Goal: Find specific page/section: Find specific page/section

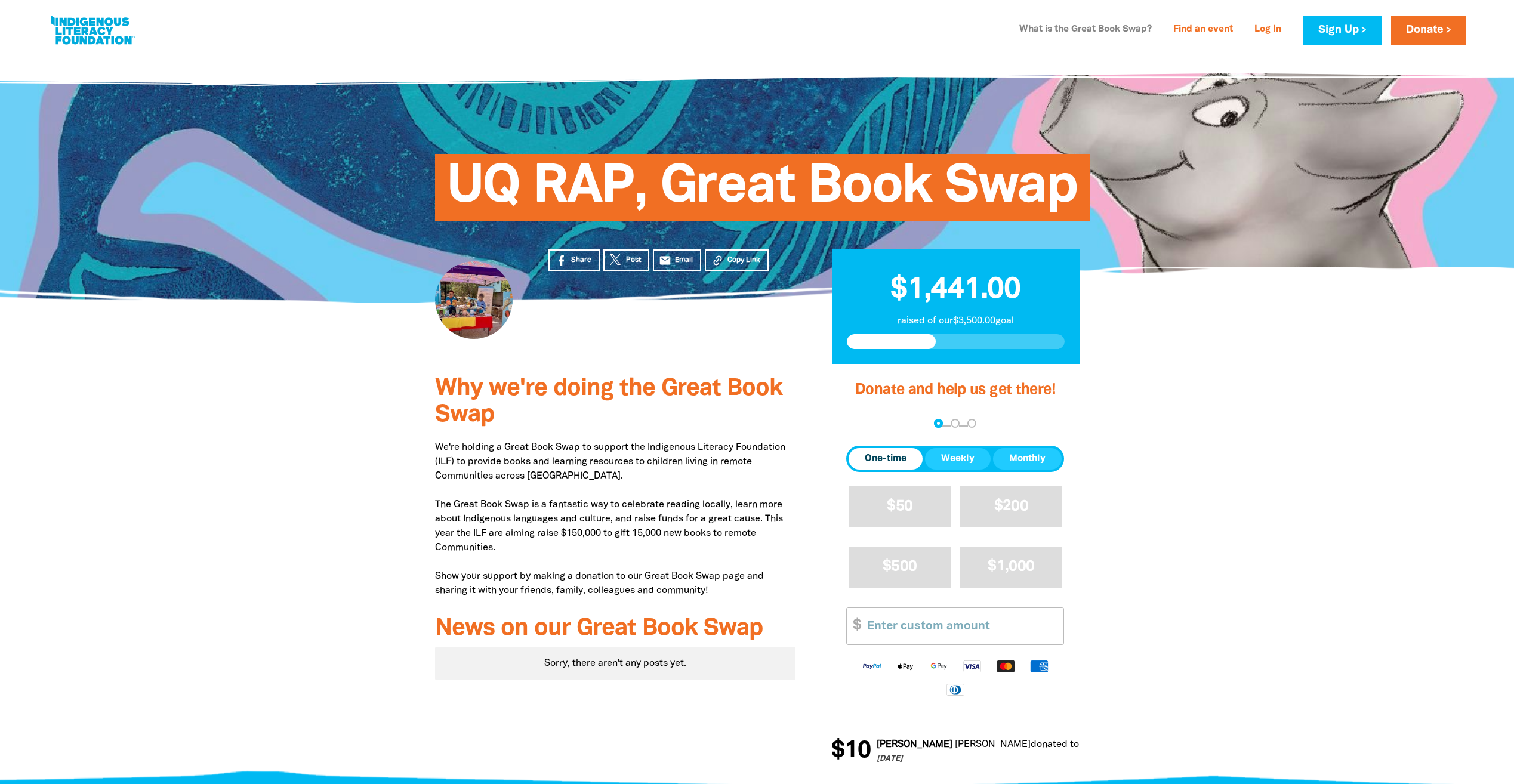
click at [1057, 31] on link "What is the Great Book Swap?" at bounding box center [1085, 30] width 147 height 19
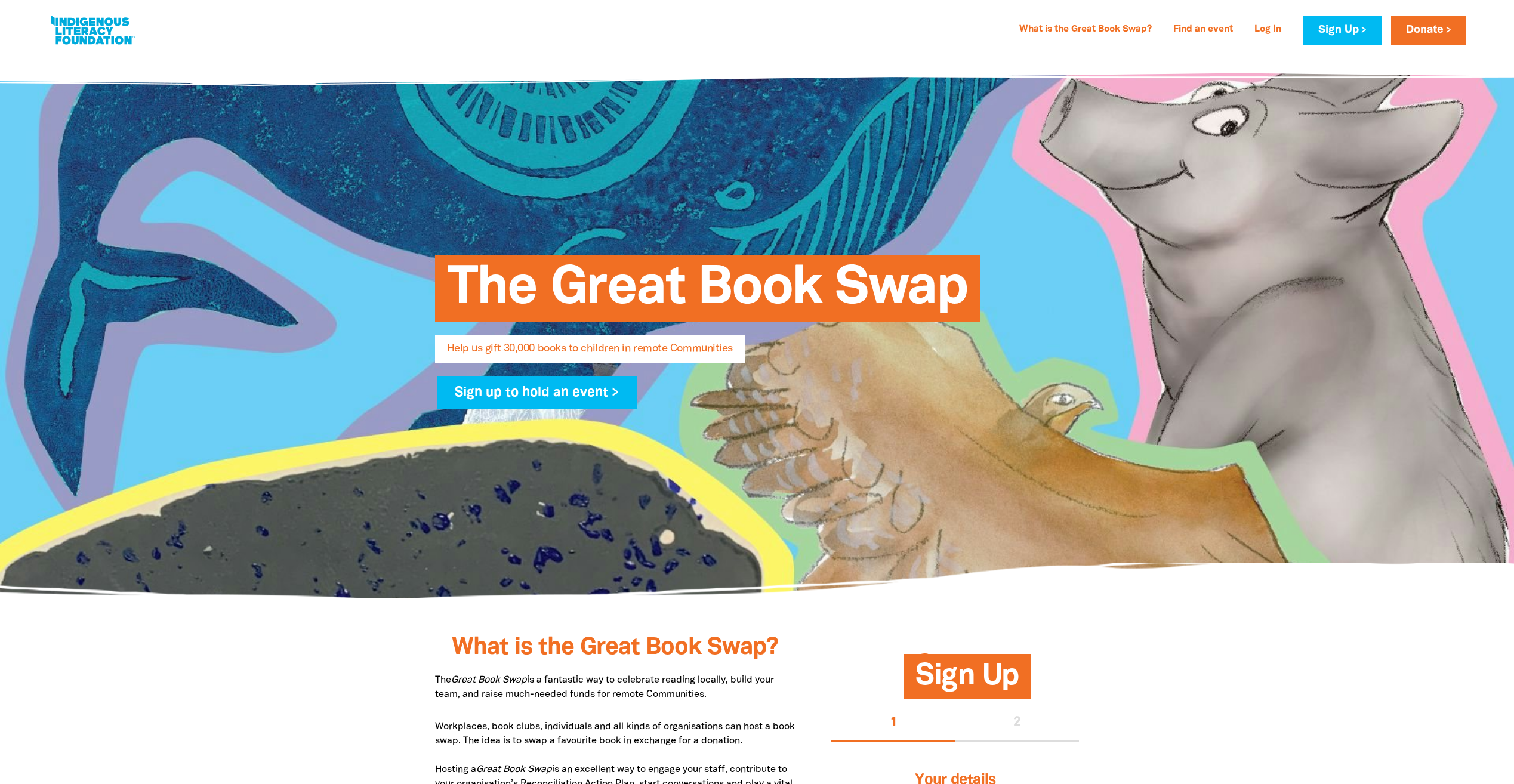
select select "AU"
click at [1204, 28] on link "Find an event" at bounding box center [1203, 30] width 74 height 19
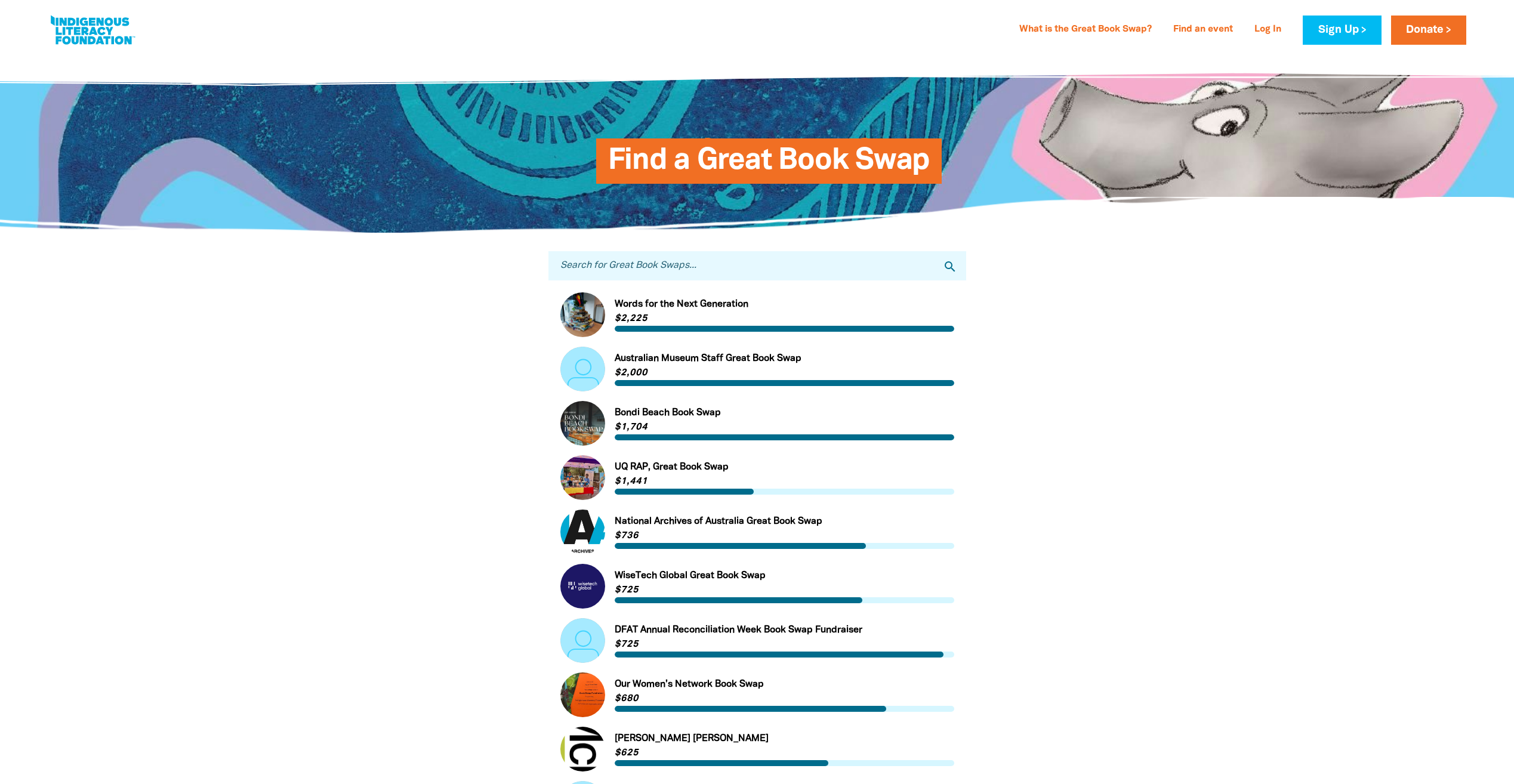
scroll to position [635, 0]
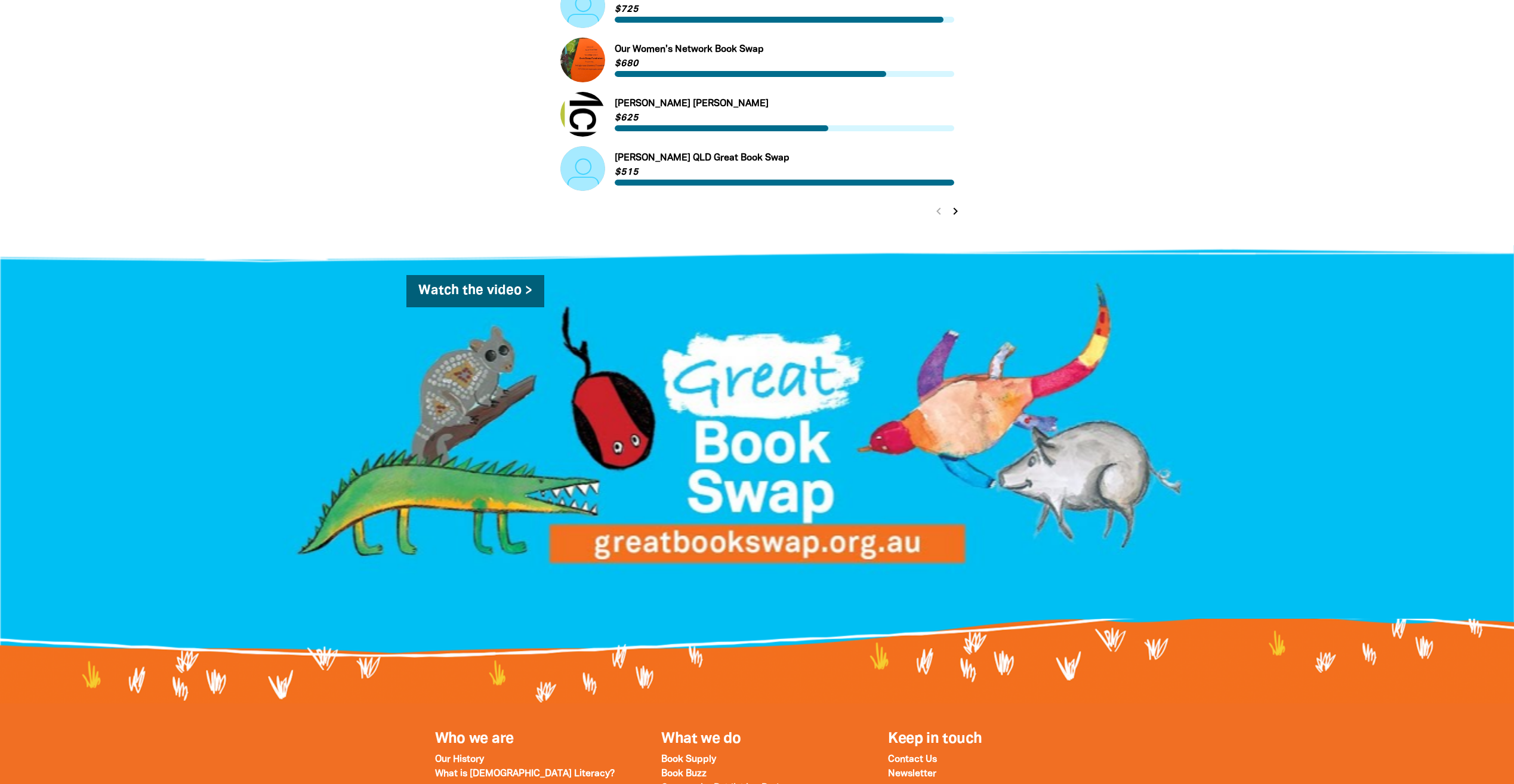
select select "AU"
